Goal: Ask a question

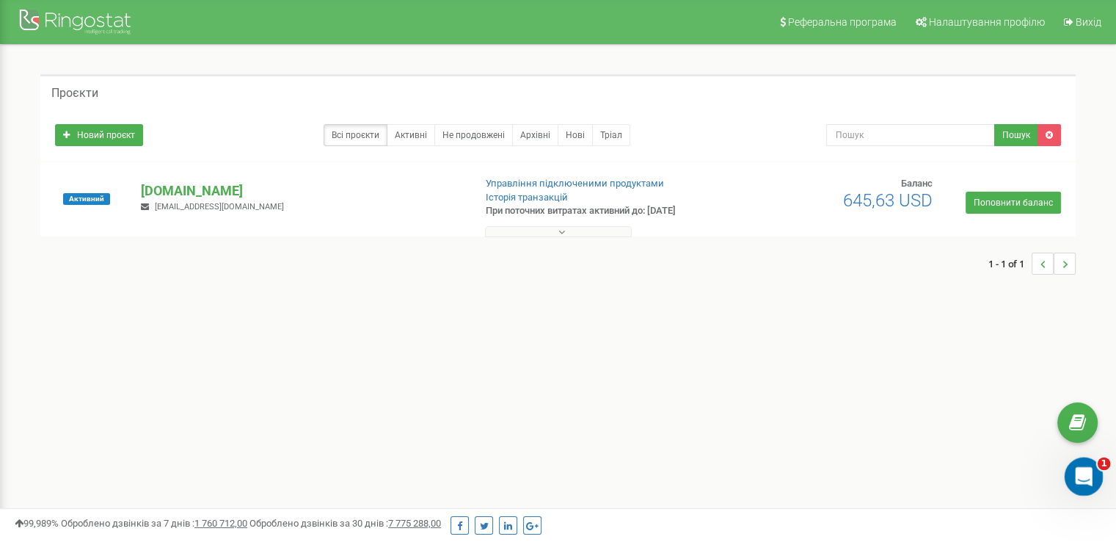
click at [1087, 476] on icon "Открыть службу сообщений Intercom" at bounding box center [1082, 474] width 24 height 24
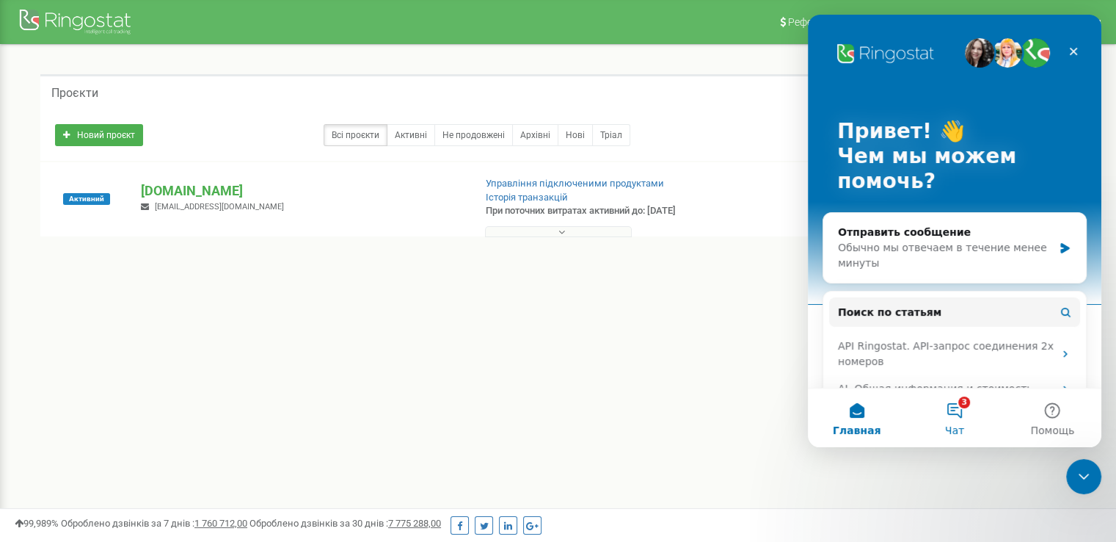
click at [931, 415] on button "3 Чат" at bounding box center [955, 417] width 98 height 59
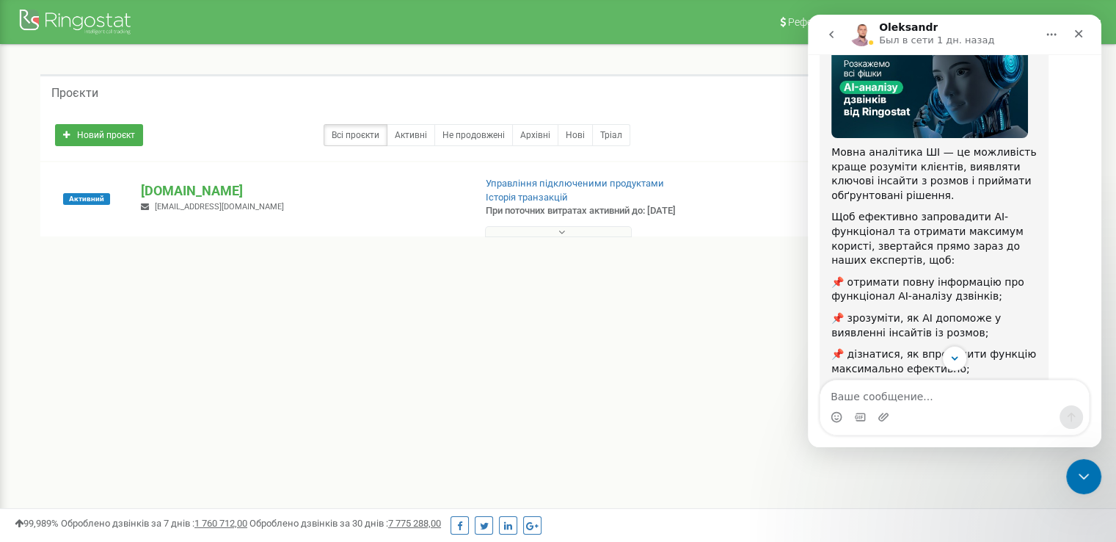
scroll to position [228, 0]
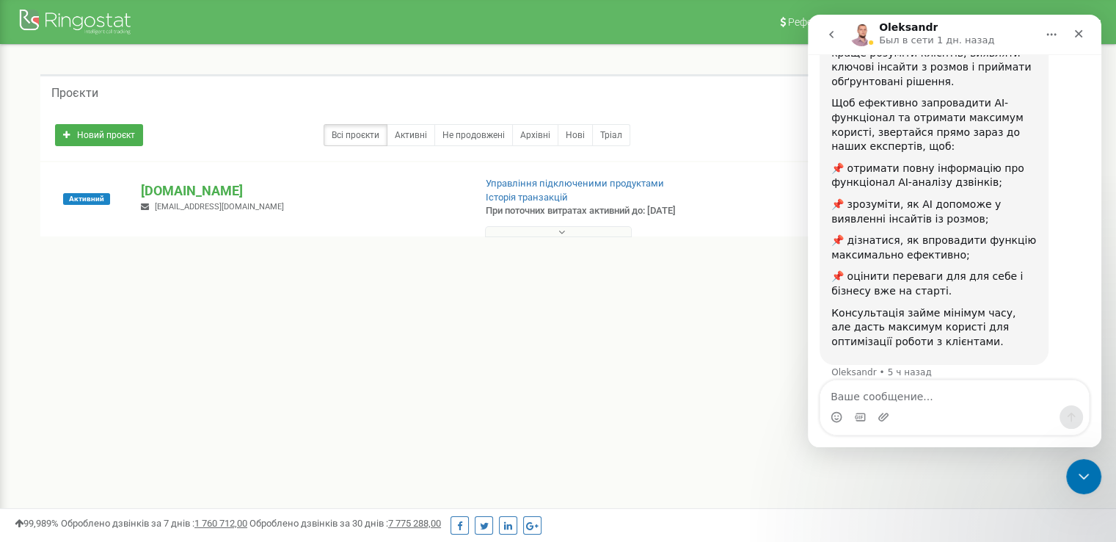
click at [837, 36] on icon "go back" at bounding box center [832, 35] width 12 height 12
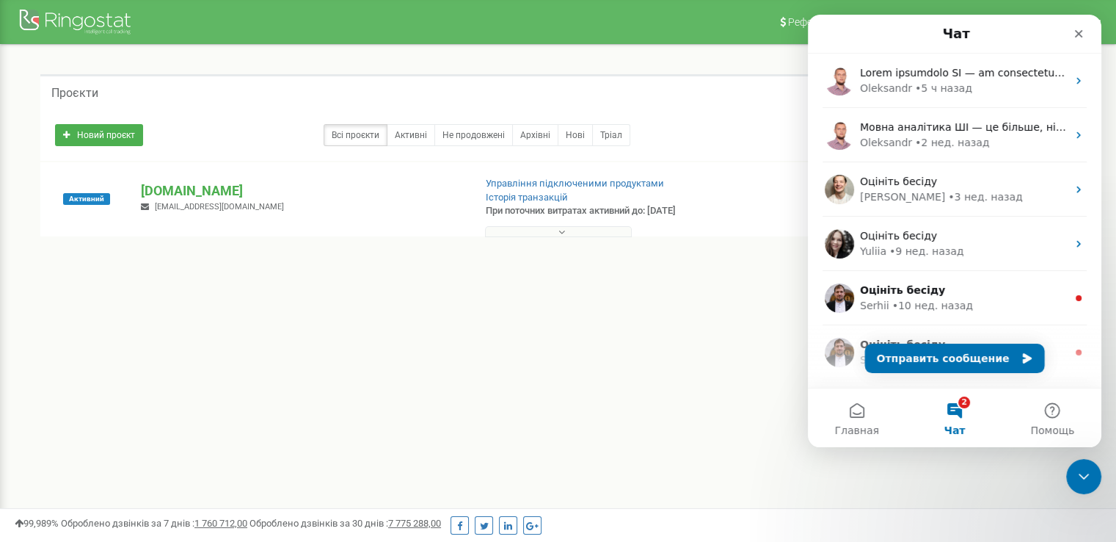
scroll to position [0, 0]
click at [990, 355] on button "Отправить сообщение" at bounding box center [955, 357] width 180 height 29
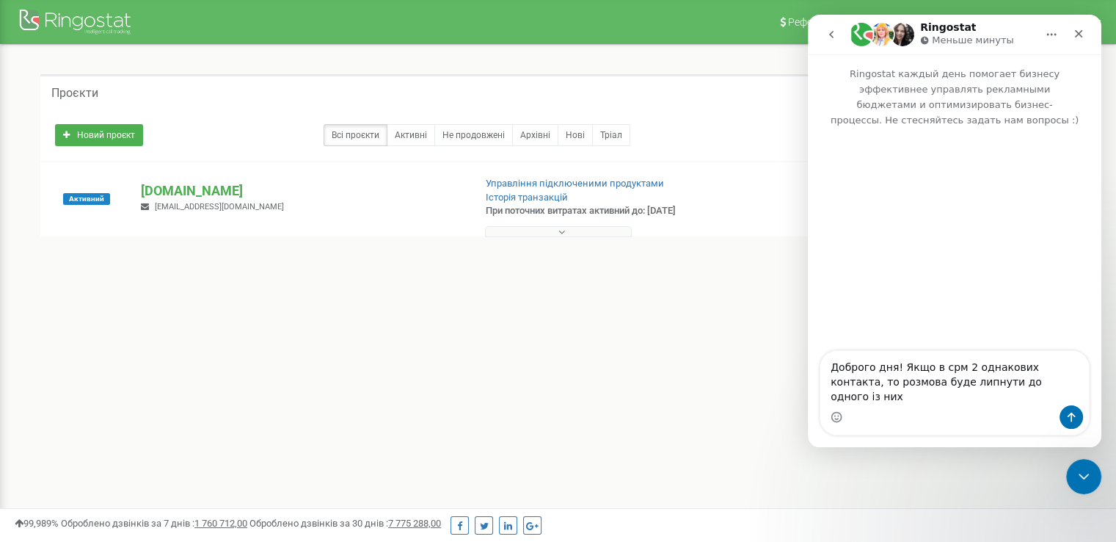
type textarea "Доброго дня! Якщо в срм 2 однакових контакта, то розмова буде липнути до одного…"
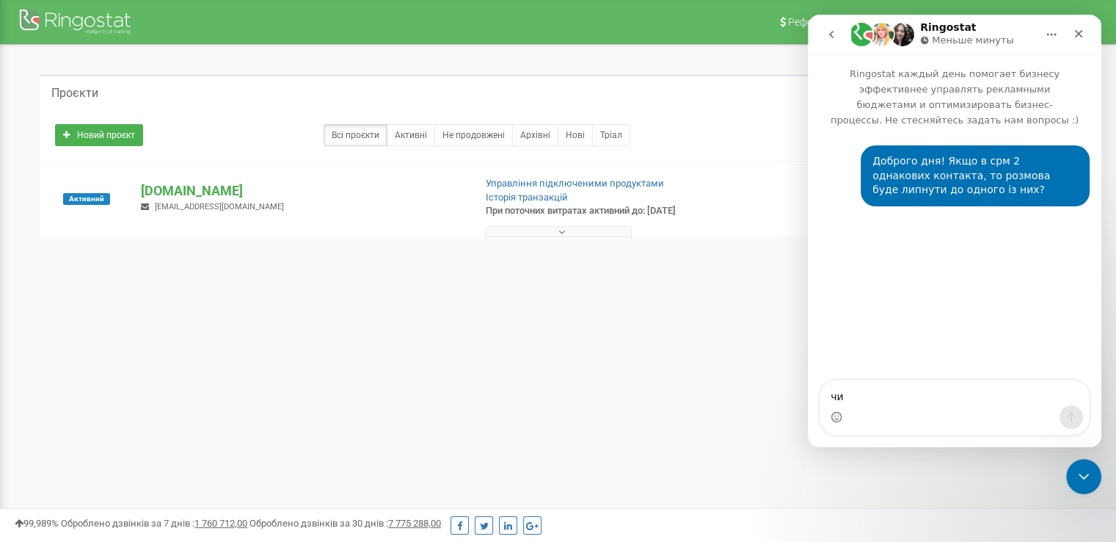
type textarea "чи"
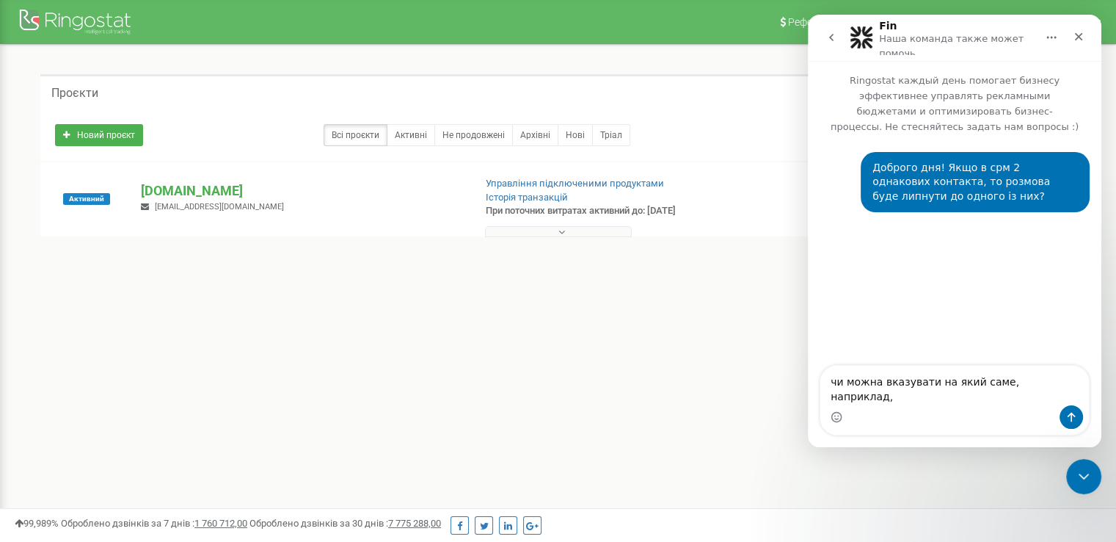
type textarea "чи можна вказувати на який саме, наприклад,"
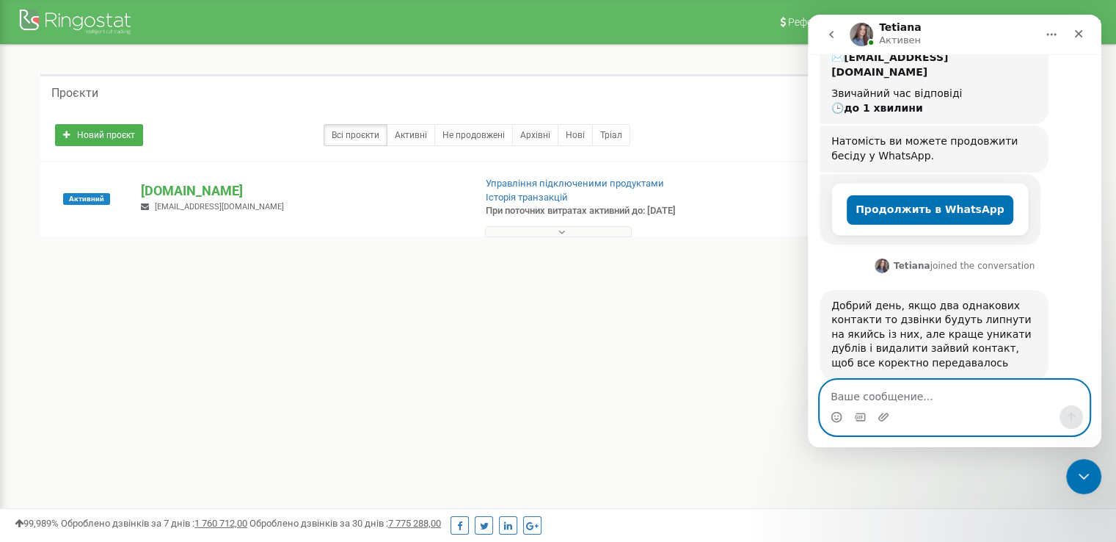
scroll to position [204, 0]
click at [941, 385] on textarea "Ваше сообщение..." at bounding box center [954, 392] width 269 height 25
type textarea "чи можна обирати на який саме чи ні"
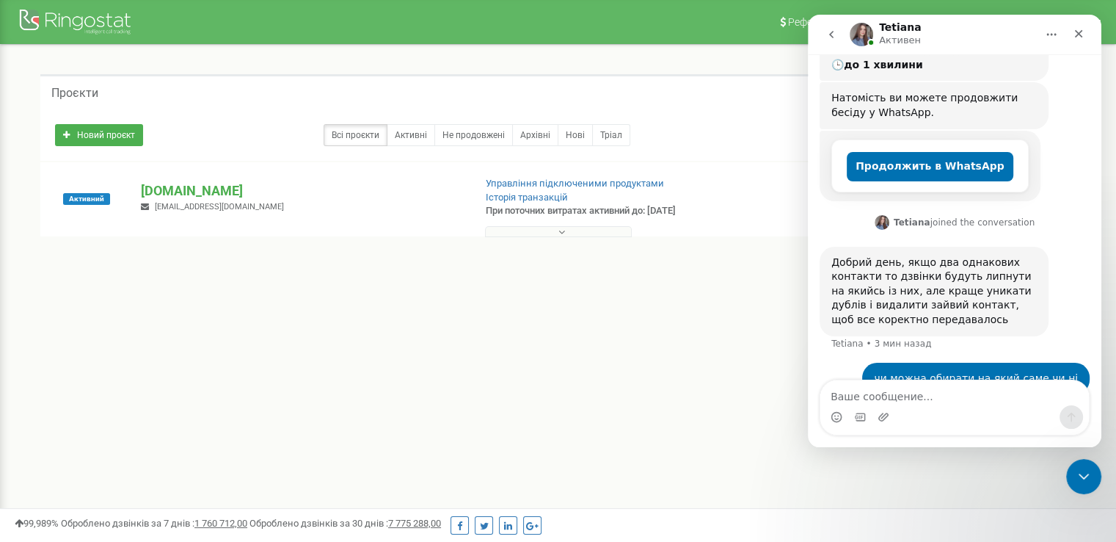
click at [952, 371] on div "чи можна обирати на який саме чи ні" at bounding box center [976, 378] width 204 height 15
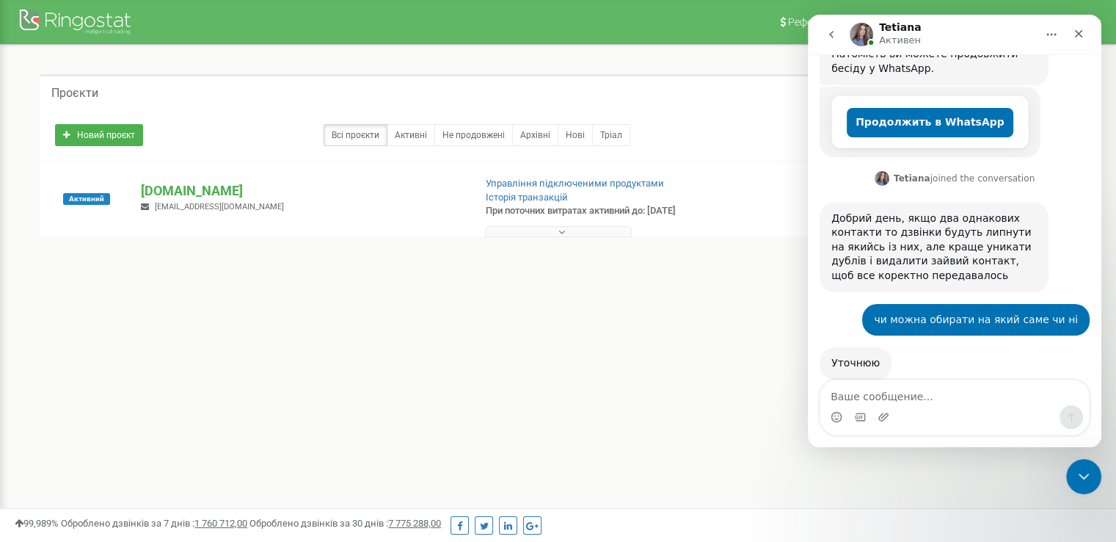
scroll to position [291, 0]
click at [437, 299] on div "Проєкти Новий проєкт Всі проєкти Активні Не продовжені Архівні [GEOGRAPHIC_DATA…" at bounding box center [558, 182] width 1094 height 274
click at [238, 181] on p "[DOMAIN_NAME]" at bounding box center [301, 190] width 321 height 19
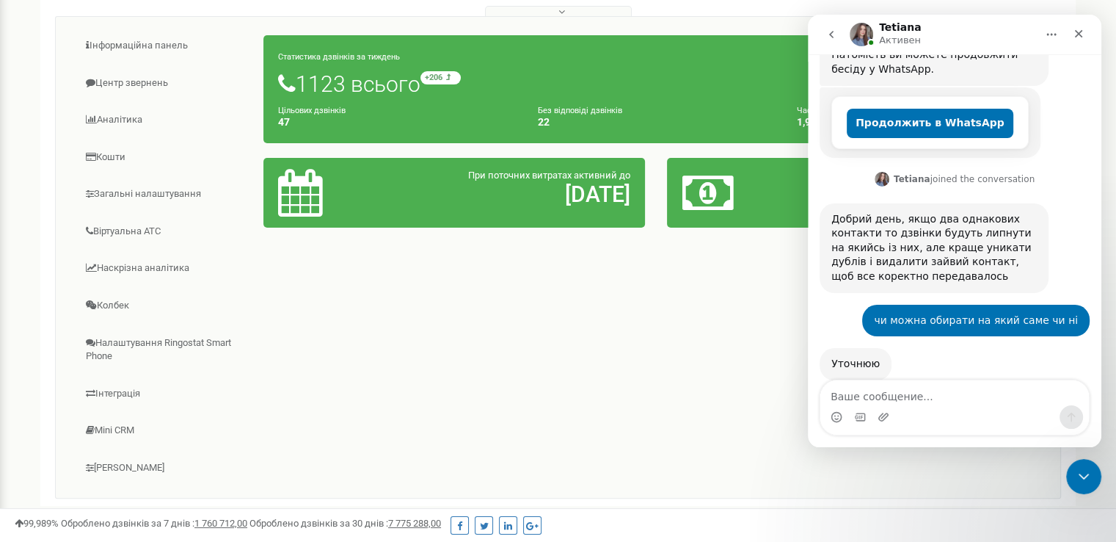
click at [962, 348] on div "Уточнюю [PERSON_NAME] • 29 мин назад" at bounding box center [955, 380] width 270 height 65
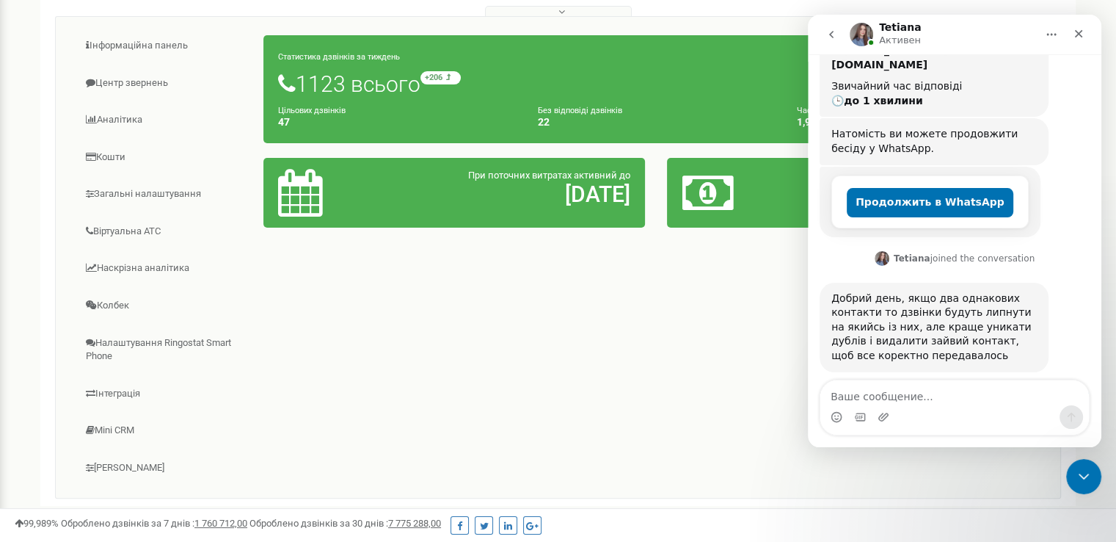
scroll to position [539, 0]
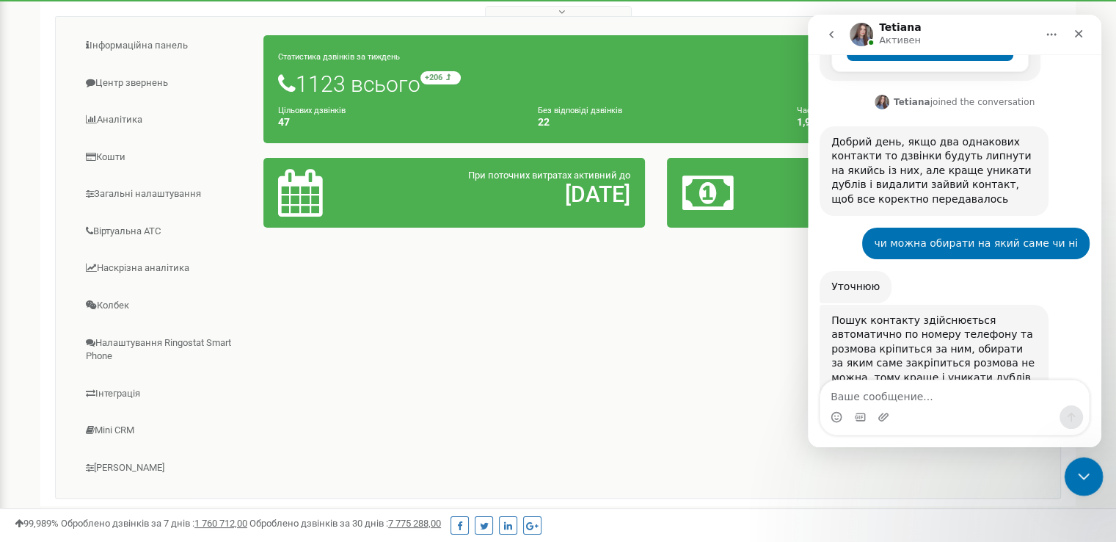
click at [1082, 473] on icon "Закрыть службу сообщений Intercom" at bounding box center [1082, 474] width 18 height 18
